Goal: Information Seeking & Learning: Learn about a topic

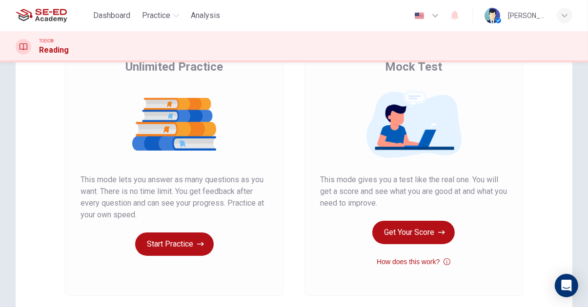
scroll to position [87, 0]
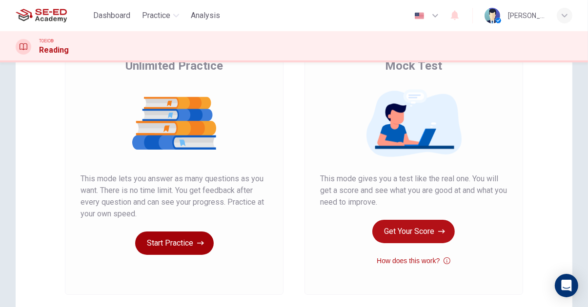
click at [187, 236] on button "Start Practice" at bounding box center [174, 243] width 79 height 23
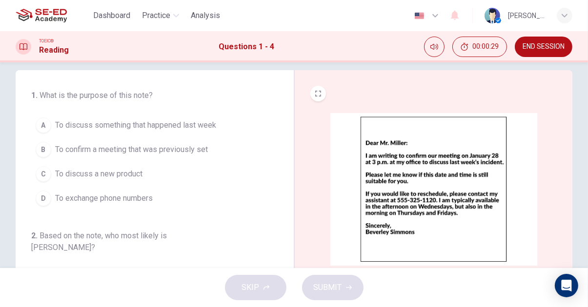
scroll to position [12, 0]
click at [205, 156] on button "B To confirm a meeting that was previously set" at bounding box center [148, 149] width 235 height 24
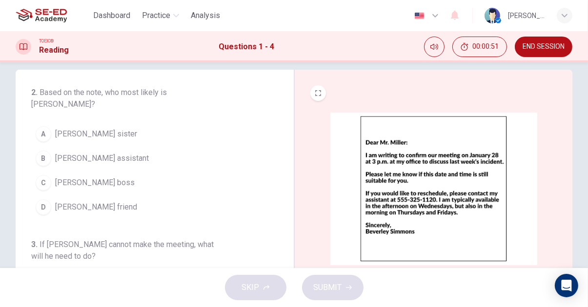
scroll to position [143, 0]
click at [125, 152] on span "[PERSON_NAME] assistant" at bounding box center [102, 158] width 94 height 12
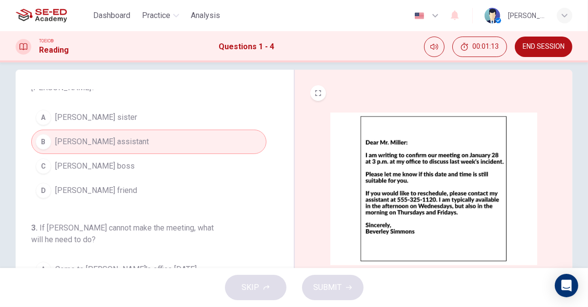
scroll to position [159, 0]
click at [148, 155] on button "C [PERSON_NAME] boss" at bounding box center [148, 167] width 235 height 24
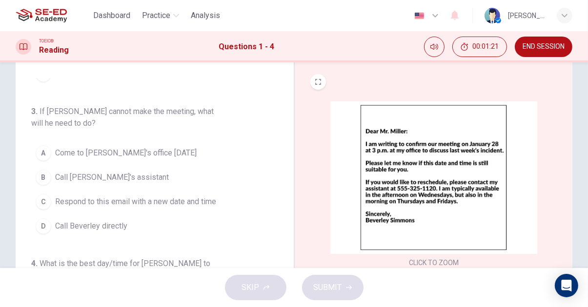
scroll to position [23, 0]
click at [184, 166] on button "B Call [PERSON_NAME]'s assistant" at bounding box center [148, 178] width 235 height 24
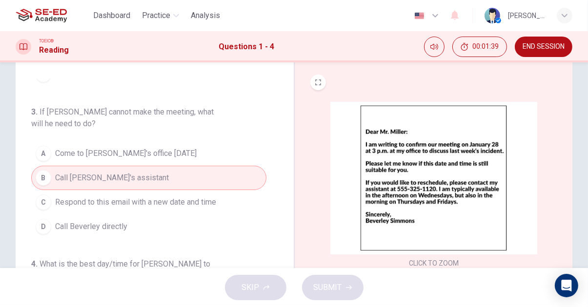
click at [229, 190] on button "C Respond to this email with a new date and time" at bounding box center [148, 202] width 235 height 24
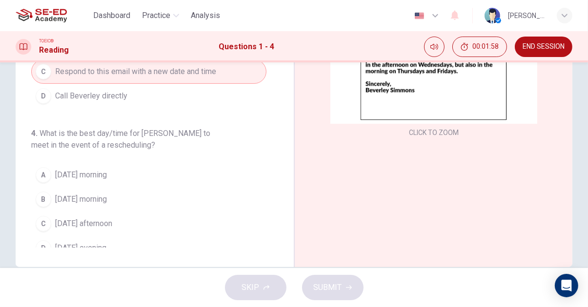
scroll to position [156, 0]
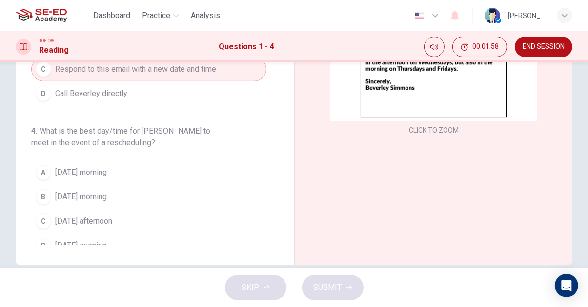
click at [161, 209] on button "C [DATE] afternoon" at bounding box center [148, 221] width 235 height 24
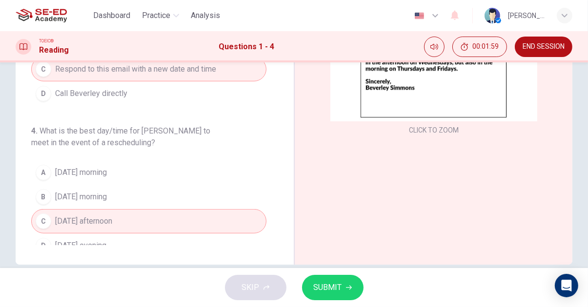
click at [343, 296] on button "SUBMIT" at bounding box center [332, 287] width 61 height 25
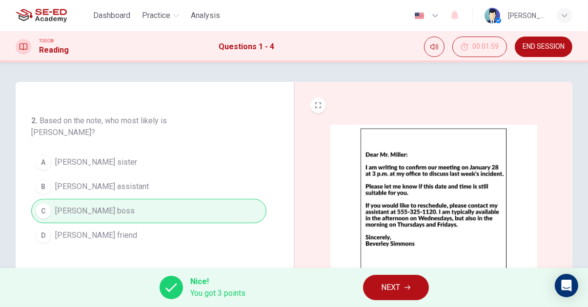
scroll to position [265, 0]
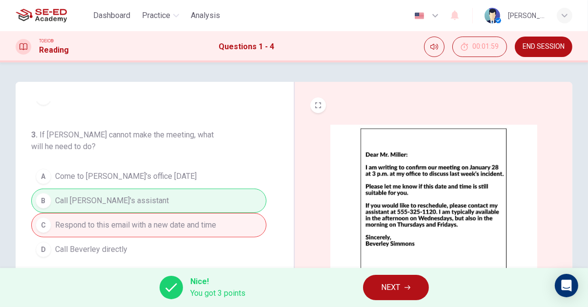
click at [408, 291] on button "NEXT" at bounding box center [396, 287] width 66 height 25
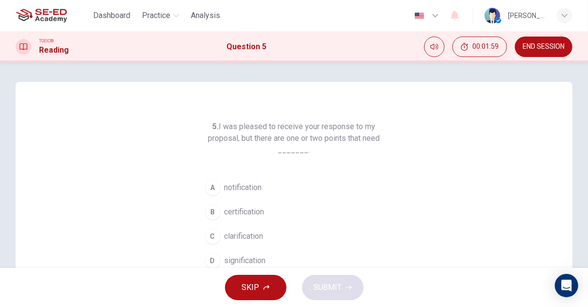
click at [487, 45] on span "00:01:59" at bounding box center [485, 47] width 26 height 8
click at [494, 49] on icon "Show" at bounding box center [496, 47] width 7 height 8
click at [491, 45] on span "00:02:04" at bounding box center [485, 47] width 26 height 8
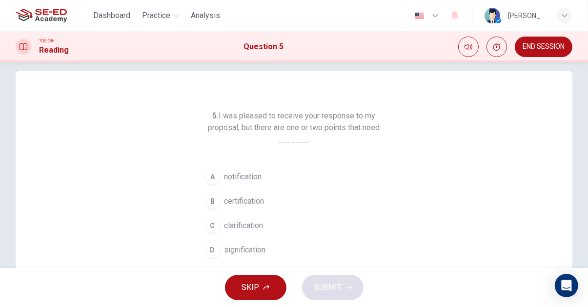
scroll to position [17, 0]
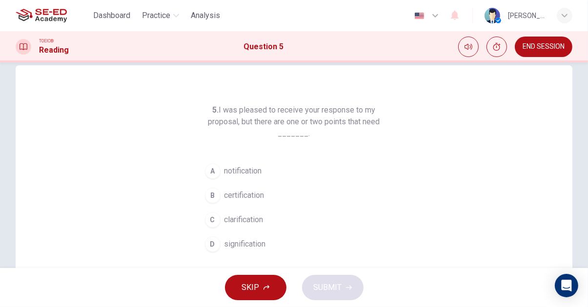
click at [232, 123] on h6 "5. I was pleased to receive your response to my proposal, but there are one or …" at bounding box center [294, 121] width 187 height 35
click at [231, 123] on h6 "5. I was pleased to receive your response to my proposal, but there are one or …" at bounding box center [294, 121] width 187 height 35
click at [266, 192] on button "B certification" at bounding box center [294, 196] width 187 height 24
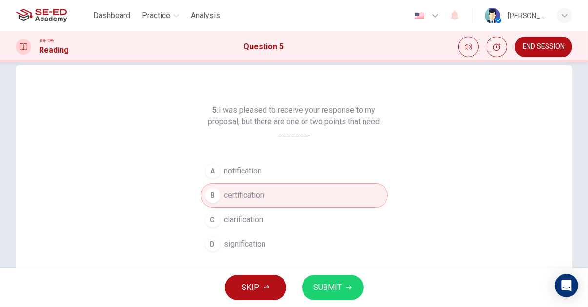
click at [331, 288] on span "SUBMIT" at bounding box center [328, 288] width 28 height 14
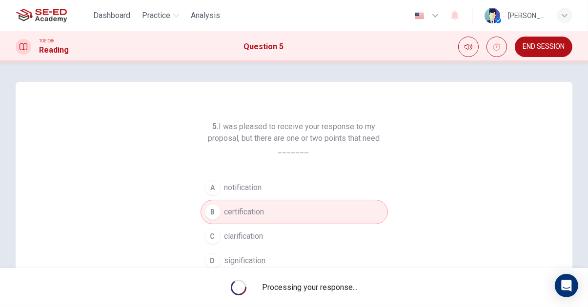
scroll to position [0, 0]
click at [493, 52] on button "Show" at bounding box center [497, 47] width 20 height 20
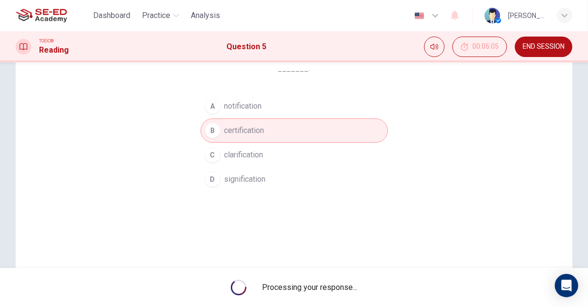
scroll to position [15, 0]
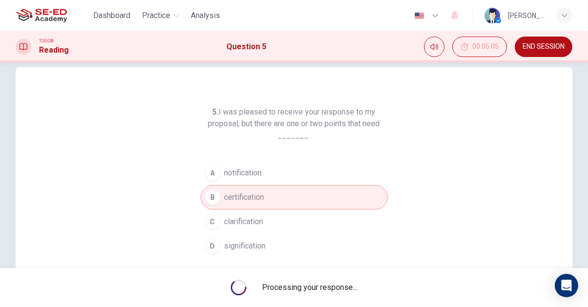
click at [435, 108] on div "5. I was pleased to receive your response to my proposal, but there are one or …" at bounding box center [294, 236] width 557 height 339
click at [437, 111] on div "5. I was pleased to receive your response to my proposal, but there are one or …" at bounding box center [294, 236] width 557 height 339
click at [449, 103] on div "5. I was pleased to receive your response to my proposal, but there are one or …" at bounding box center [294, 236] width 557 height 339
click at [455, 97] on div "5. I was pleased to receive your response to my proposal, but there are one or …" at bounding box center [294, 236] width 557 height 339
click at [481, 47] on span "00:05:05" at bounding box center [485, 47] width 26 height 8
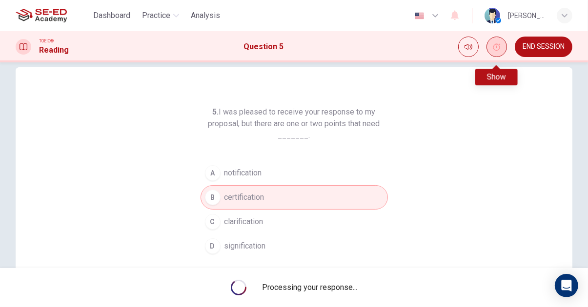
click at [494, 52] on button "Show" at bounding box center [497, 47] width 20 height 20
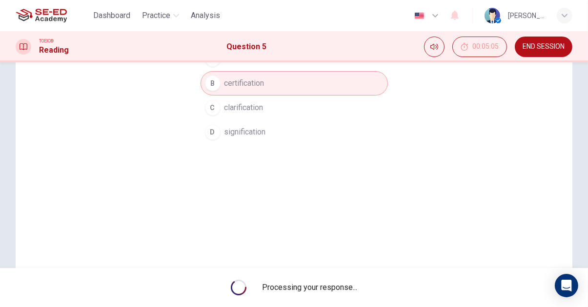
scroll to position [0, 0]
